Goal: Find specific page/section: Find specific page/section

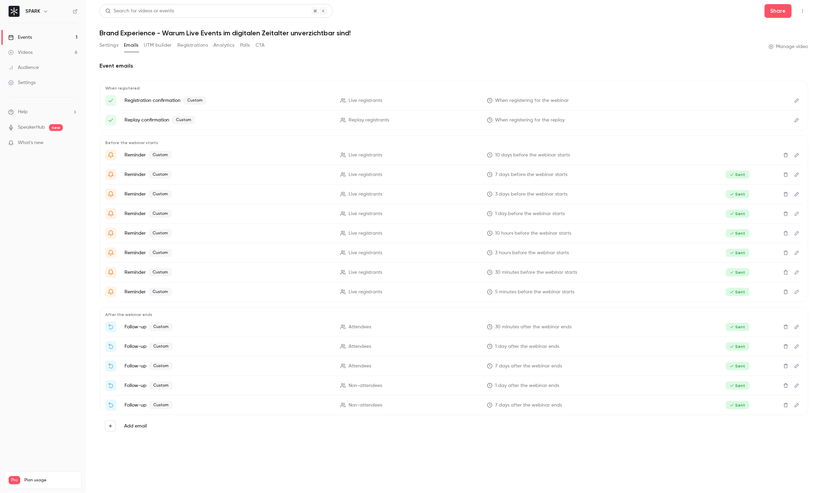
click at [38, 39] on link "Events 1" at bounding box center [43, 37] width 86 height 15
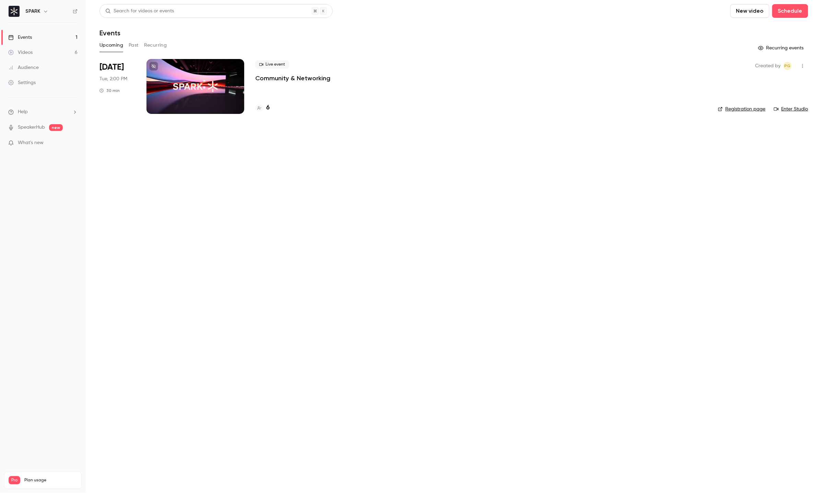
click at [208, 73] on div at bounding box center [196, 86] width 98 height 55
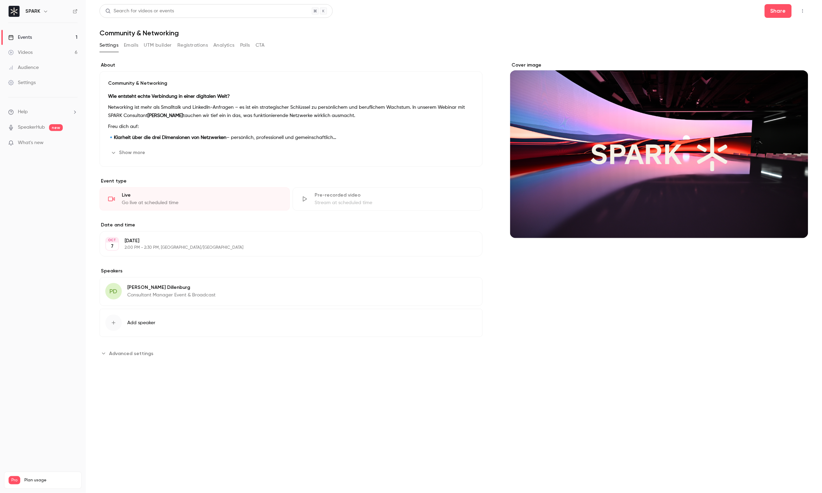
click at [188, 46] on button "Registrations" at bounding box center [192, 45] width 31 height 11
